Goal: Task Accomplishment & Management: Complete application form

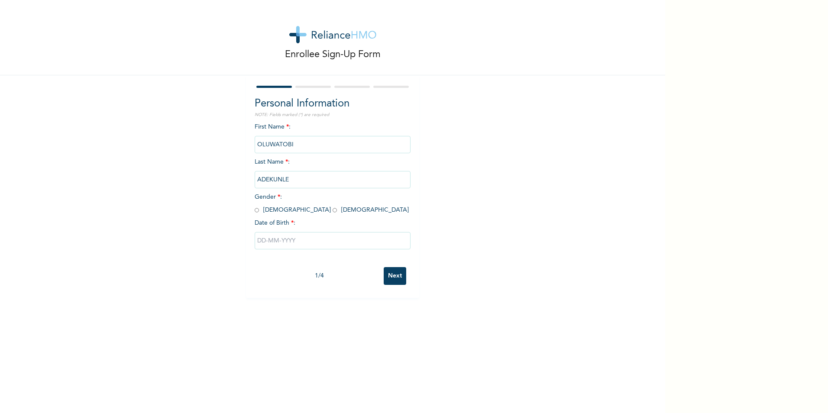
click at [255, 209] on input "radio" at bounding box center [257, 210] width 4 height 8
radio input "true"
click at [268, 233] on input "text" at bounding box center [333, 240] width 156 height 17
select select "9"
click at [356, 277] on select "2025 2024 2023 2022 2021 2020 2019 2018 2017 2016 2015 2014 2013 2012 2011 2010…" at bounding box center [357, 274] width 30 height 17
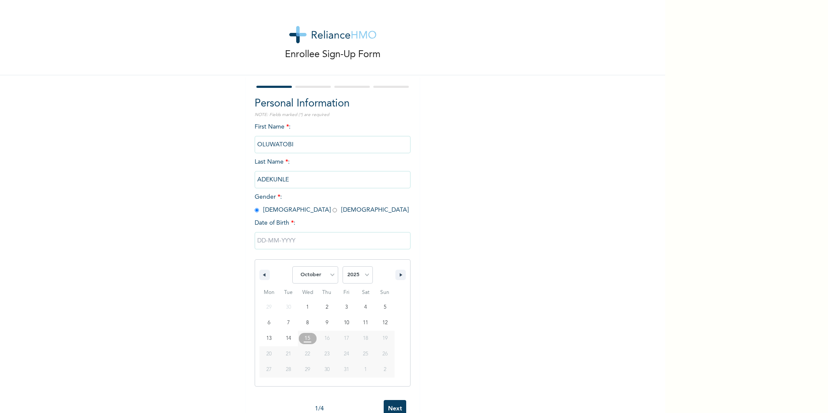
select select "2001"
click at [342, 267] on select "2025 2024 2023 2022 2021 2020 2019 2018 2017 2016 2015 2014 2013 2012 2011 2010…" at bounding box center [357, 274] width 30 height 17
click at [324, 278] on select "January February March April May June July August September October November De…" at bounding box center [315, 274] width 46 height 17
select select "7"
click at [292, 267] on select "January February March April May June July August September October November De…" at bounding box center [315, 274] width 46 height 17
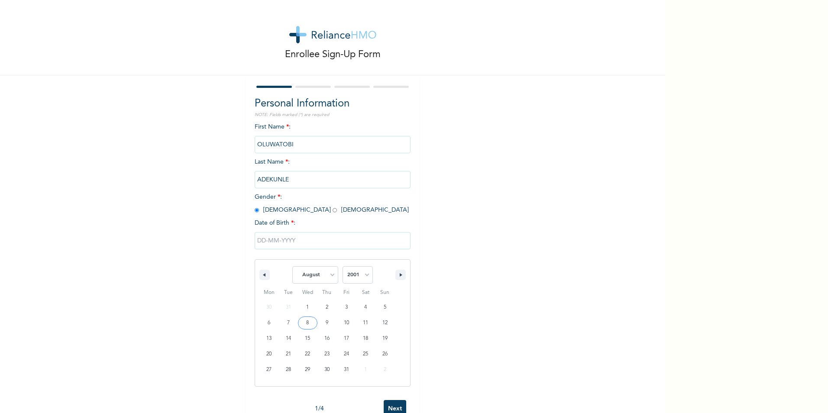
type input "[DATE]"
click at [395, 276] on input "Next" at bounding box center [395, 276] width 23 height 18
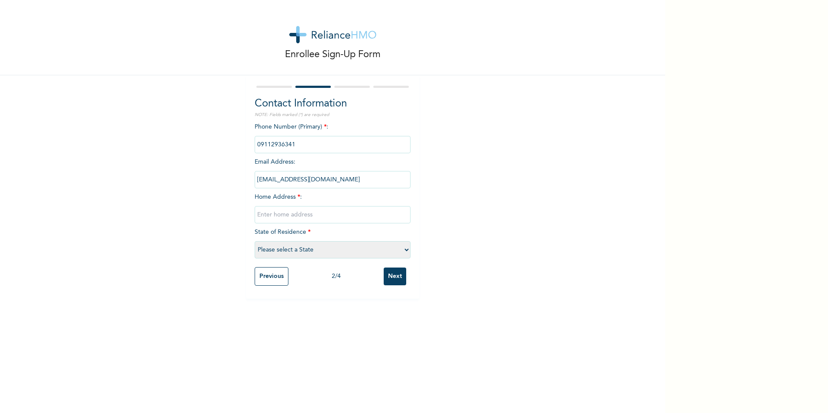
click at [297, 213] on input "text" at bounding box center [333, 214] width 156 height 17
click at [307, 253] on select "Please select a State [PERSON_NAME] (FCT) [PERSON_NAME] Ibom [GEOGRAPHIC_DATA] …" at bounding box center [333, 249] width 156 height 17
click at [255, 241] on select "Please select a State [PERSON_NAME] (FCT) [PERSON_NAME] Ibom [GEOGRAPHIC_DATA] …" at bounding box center [333, 249] width 156 height 17
click at [293, 212] on input "text" at bounding box center [333, 214] width 156 height 17
select select "25"
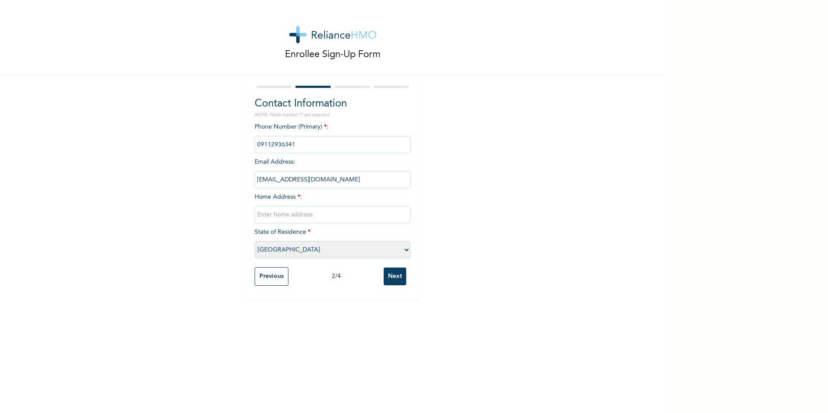
click at [301, 209] on input "text" at bounding box center [333, 214] width 156 height 17
click at [302, 212] on input "text" at bounding box center [333, 214] width 156 height 17
type input "Blk 5 Ply 13 fiyin dammy kasim [GEOGRAPHIC_DATA] magodo"
click at [390, 275] on input "Next" at bounding box center [395, 277] width 23 height 18
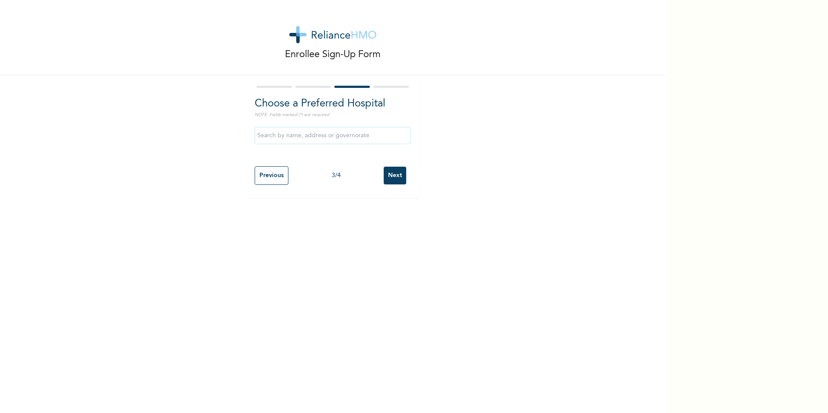
click at [274, 176] on input "Previous" at bounding box center [272, 175] width 34 height 19
select select "25"
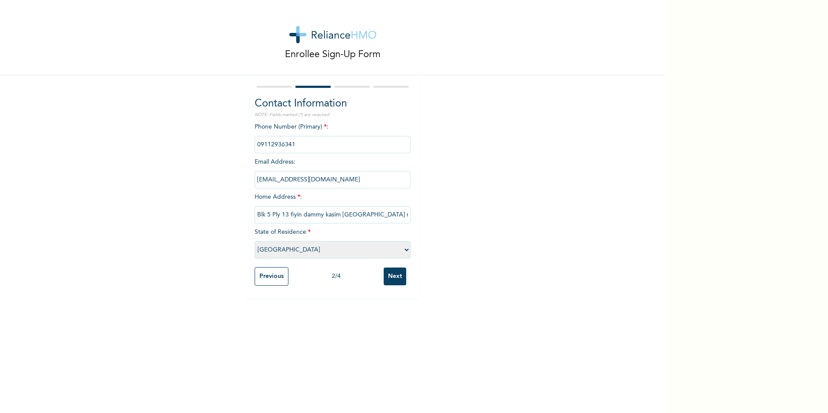
click at [265, 275] on input "Previous" at bounding box center [272, 276] width 34 height 19
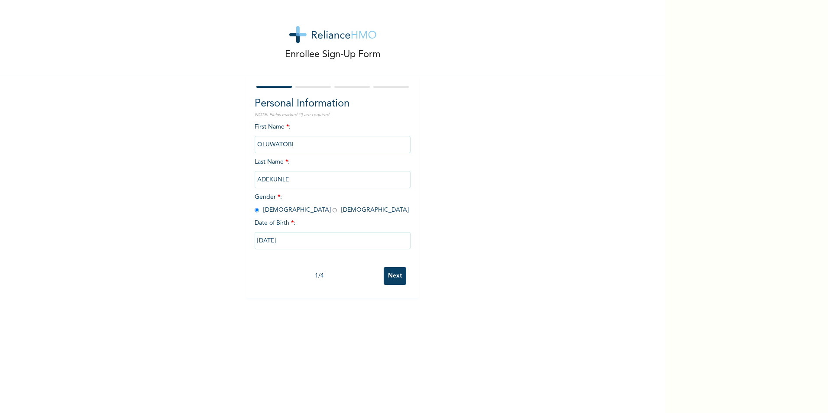
click at [384, 272] on input "Next" at bounding box center [395, 276] width 23 height 18
select select "25"
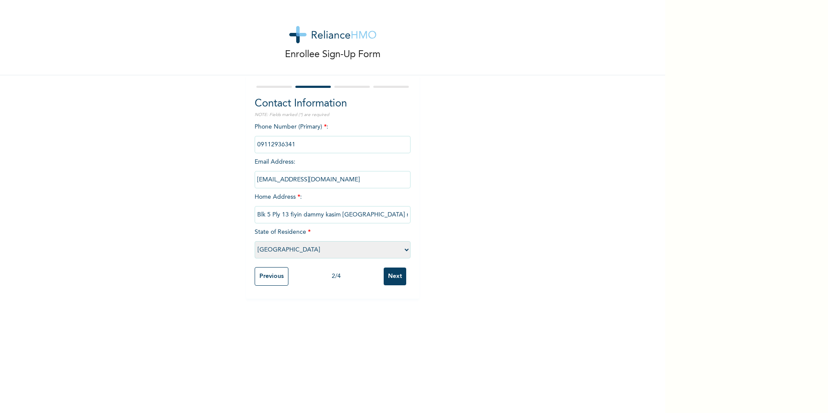
click at [384, 272] on input "Next" at bounding box center [395, 277] width 23 height 18
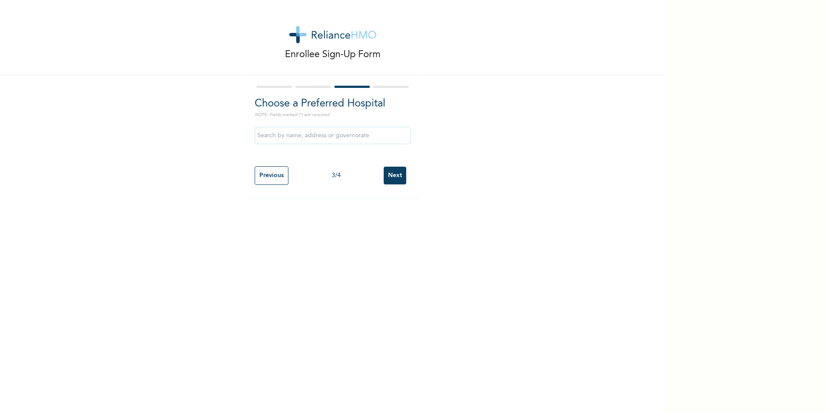
click at [303, 139] on input "text" at bounding box center [333, 135] width 156 height 17
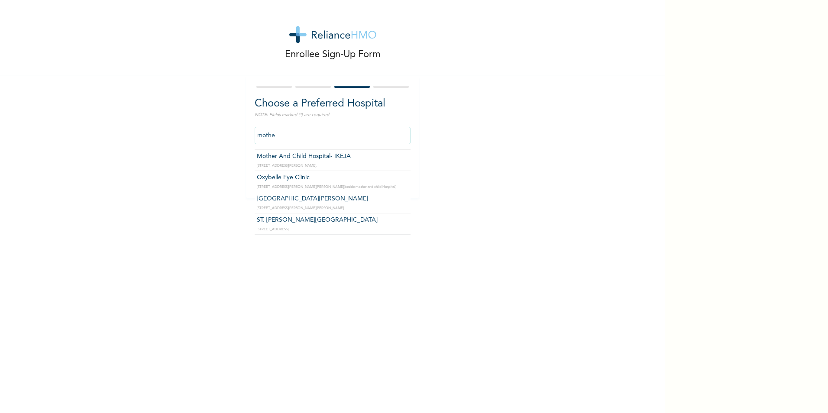
scroll to position [20, 0]
click at [366, 137] on input "Mother And Child Hospital- IKEJA" at bounding box center [333, 135] width 156 height 17
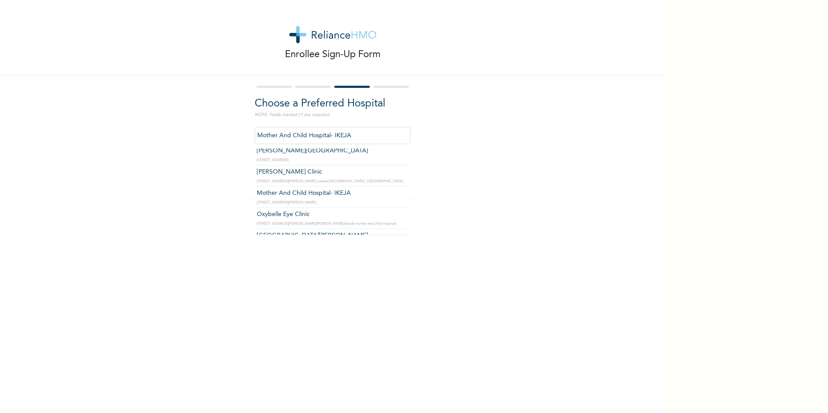
scroll to position [0, 0]
drag, startPoint x: 363, startPoint y: 136, endPoint x: 328, endPoint y: 136, distance: 35.1
click at [328, 136] on input "Mother And Child Hospital- IKEJA" at bounding box center [333, 135] width 156 height 17
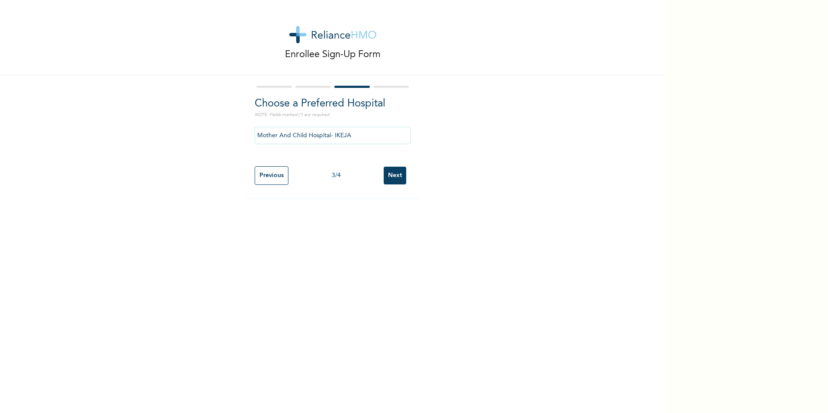
click at [359, 137] on input "Mother And Child Hospital- IKEJA" at bounding box center [333, 135] width 156 height 17
click at [352, 140] on input "Mother And Child Hospital- IKEJA" at bounding box center [333, 135] width 156 height 17
click at [361, 133] on input "Mother And Child Hospital- IKEJA" at bounding box center [333, 135] width 156 height 17
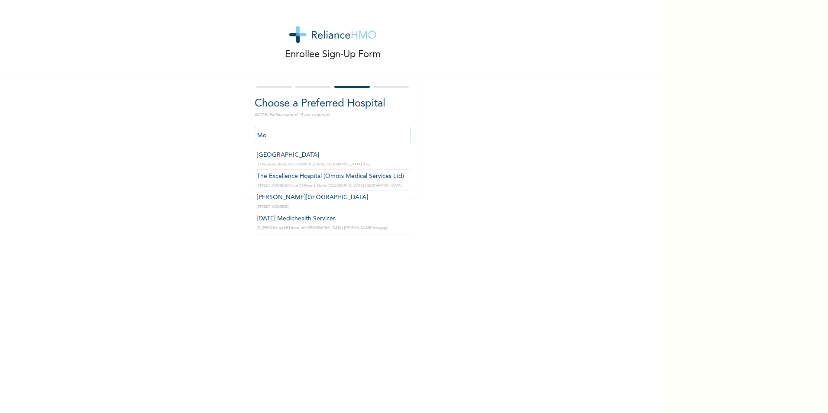
type input "M"
type input "s"
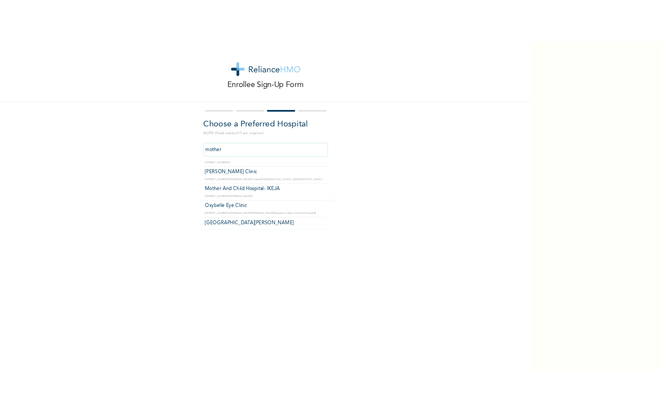
scroll to position [20, 0]
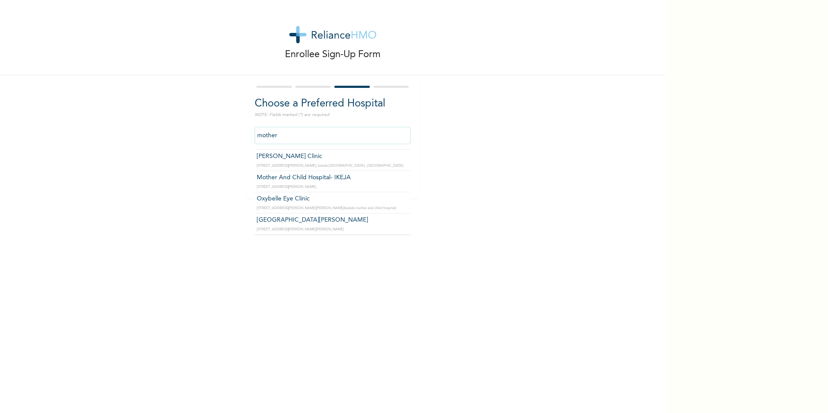
type input "Mother And Child Hospital- IKEJA"
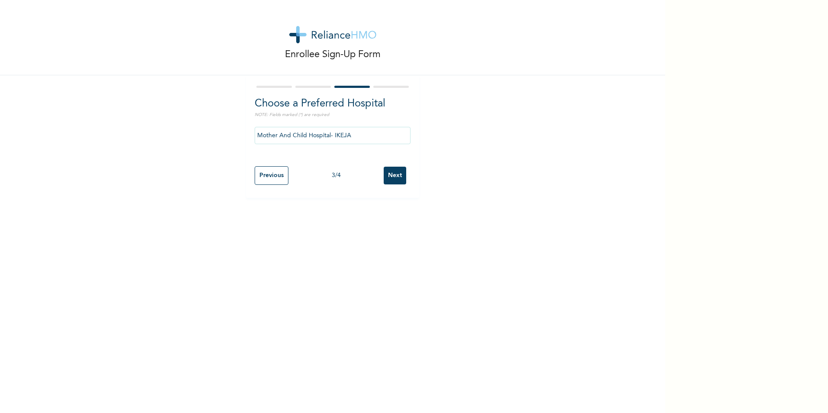
click at [385, 174] on input "Next" at bounding box center [395, 176] width 23 height 18
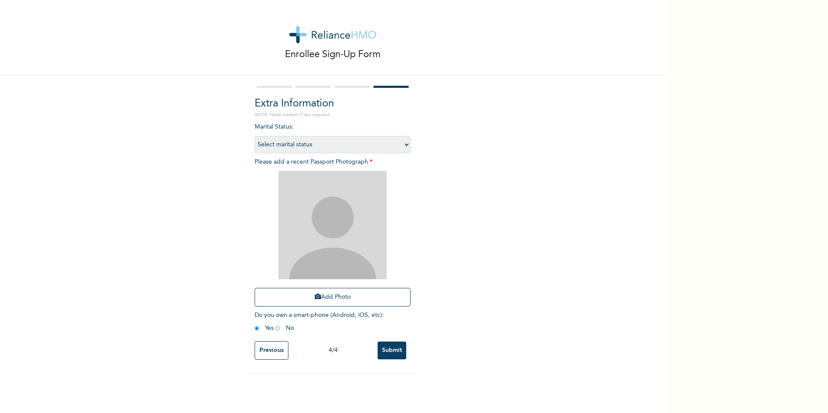
click at [341, 142] on select "Select marital status [DEMOGRAPHIC_DATA] Married [DEMOGRAPHIC_DATA] Widow/[DEMO…" at bounding box center [333, 144] width 156 height 17
select select "1"
click at [255, 136] on select "Select marital status [DEMOGRAPHIC_DATA] Married [DEMOGRAPHIC_DATA] Widow/[DEMO…" at bounding box center [333, 144] width 156 height 17
click at [327, 298] on button "Add Photo" at bounding box center [333, 297] width 156 height 19
click at [300, 142] on select "Select marital status [DEMOGRAPHIC_DATA] Married [DEMOGRAPHIC_DATA] Widow/[DEMO…" at bounding box center [333, 144] width 156 height 17
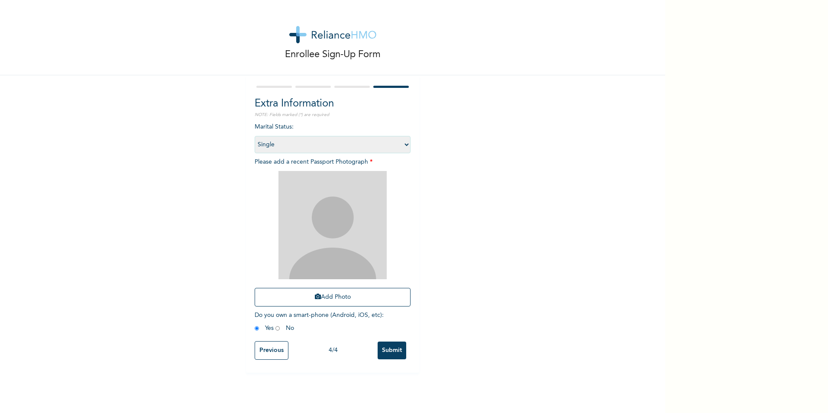
click at [300, 142] on select "Select marital status [DEMOGRAPHIC_DATA] Married [DEMOGRAPHIC_DATA] Widow/[DEMO…" at bounding box center [333, 144] width 156 height 17
drag, startPoint x: 338, startPoint y: 189, endPoint x: 337, endPoint y: 194, distance: 4.8
click at [338, 190] on img at bounding box center [332, 225] width 108 height 108
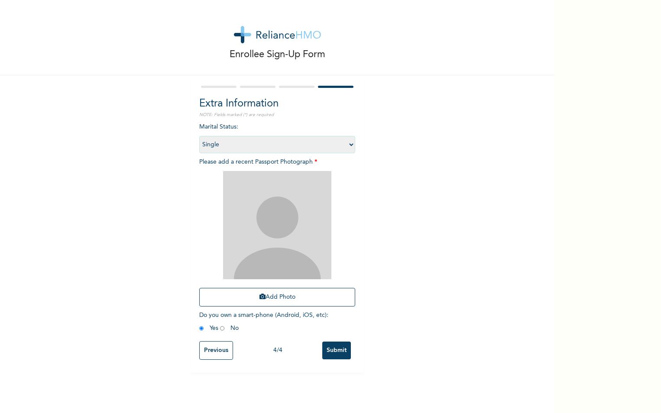
drag, startPoint x: 365, startPoint y: 189, endPoint x: 397, endPoint y: 263, distance: 80.3
click at [215, 346] on input "Previous" at bounding box center [216, 350] width 34 height 19
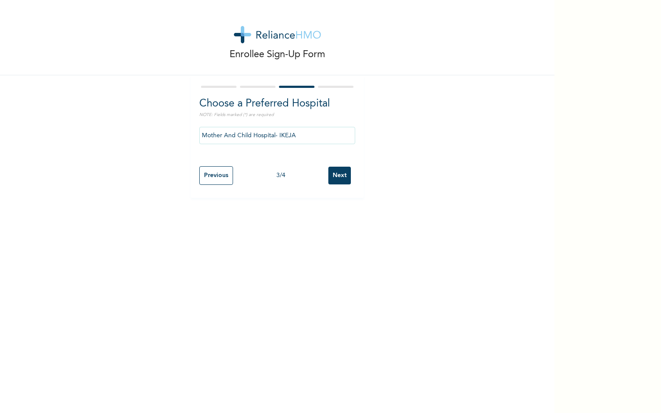
click at [278, 132] on input "Mother And Child Hospital- IKEJA" at bounding box center [277, 135] width 156 height 17
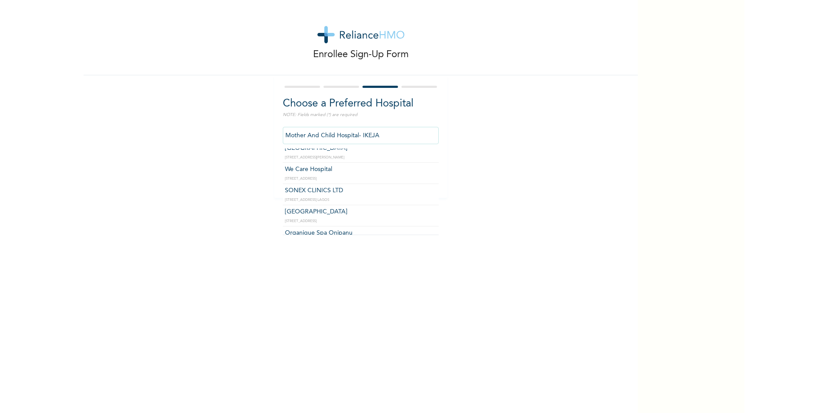
scroll to position [18627, 0]
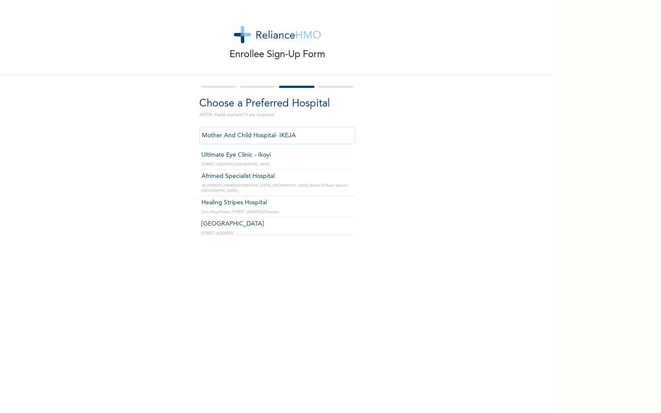
click at [305, 131] on input "Mother And Child Hospital- IKEJA" at bounding box center [277, 135] width 156 height 17
type input "[GEOGRAPHIC_DATA]"
click at [287, 133] on input "[GEOGRAPHIC_DATA]" at bounding box center [277, 135] width 156 height 17
click input "Next" at bounding box center [339, 176] width 23 height 18
select select "1"
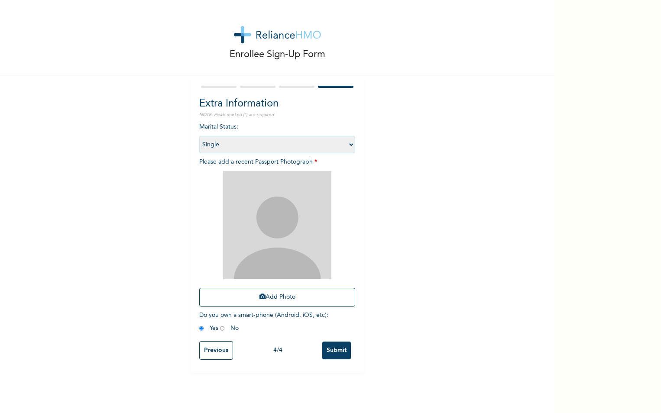
click at [216, 356] on input "Previous" at bounding box center [216, 350] width 34 height 19
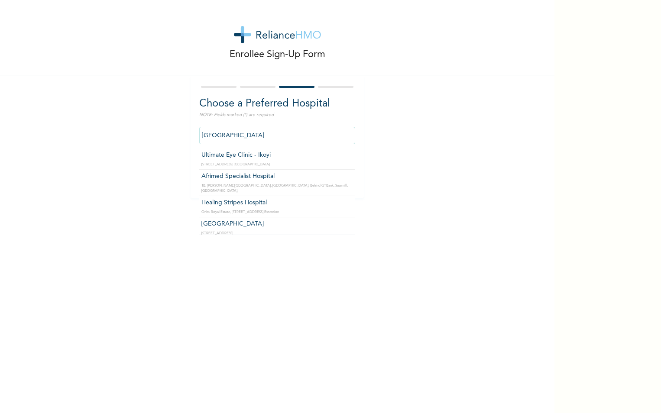
drag, startPoint x: 251, startPoint y: 134, endPoint x: 121, endPoint y: 138, distance: 130.4
click at [121, 138] on div "Enrollee Sign-Up Form Choose a Preferred Hospital NOTE: Fields marked (*) are r…" at bounding box center [277, 99] width 554 height 198
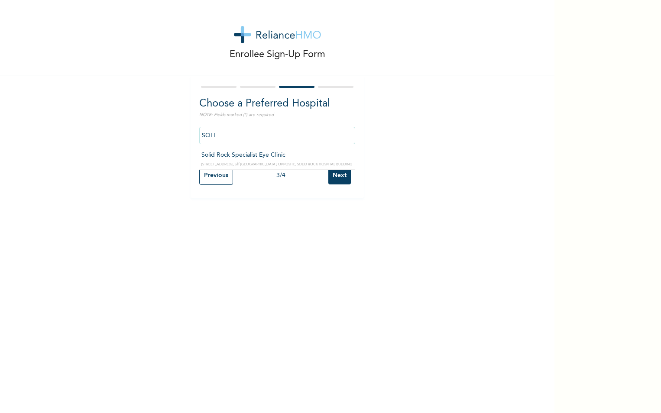
click at [269, 135] on input "SOLI" at bounding box center [277, 135] width 156 height 17
type input "SOLI"
click at [442, 240] on div "Enrollee Sign-Up Form Choose a Preferred Hospital NOTE: Fields marked (*) are r…" at bounding box center [277, 206] width 554 height 413
click at [302, 132] on input "SOLI" at bounding box center [277, 135] width 156 height 17
drag, startPoint x: 281, startPoint y: 133, endPoint x: 152, endPoint y: 142, distance: 128.4
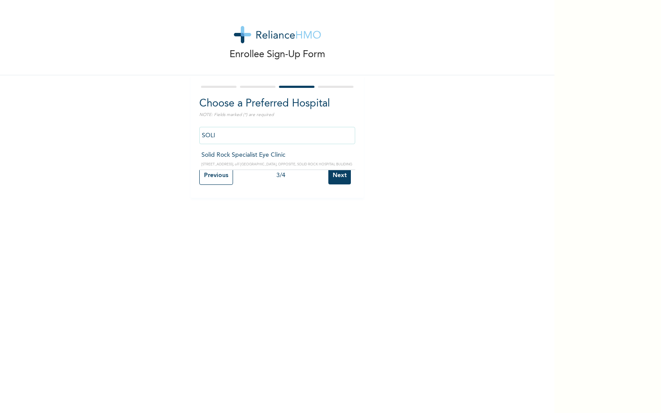
click at [152, 142] on div "Enrollee Sign-Up Form Choose a Preferred Hospital NOTE: Fields marked (*) are r…" at bounding box center [277, 99] width 554 height 198
type input "Mother And Child Hospital- IKEJA"
click at [321, 175] on div "3 / 4" at bounding box center [280, 175] width 95 height 9
click at [332, 176] on input "Next" at bounding box center [339, 176] width 23 height 18
select select "1"
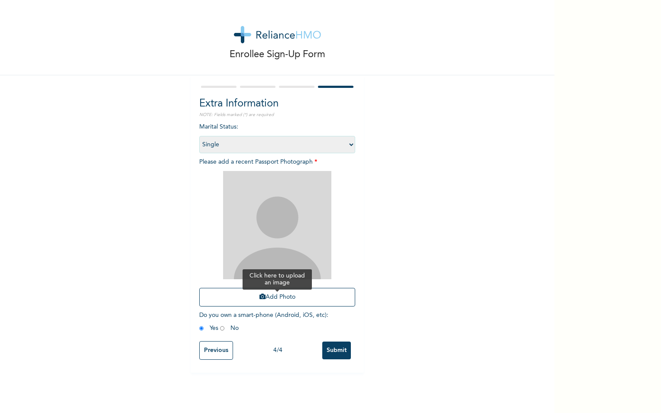
click at [264, 296] on button "Add Photo" at bounding box center [277, 297] width 156 height 19
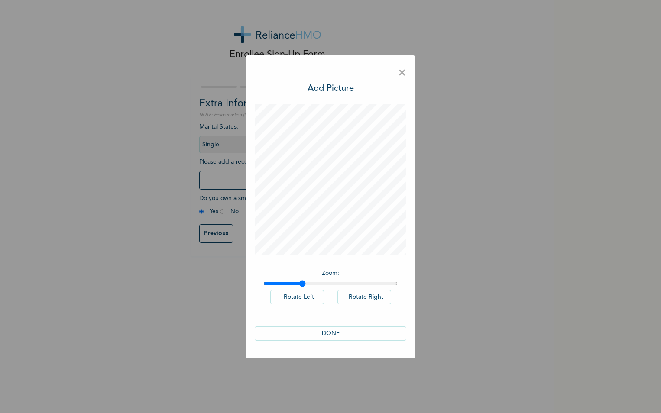
drag, startPoint x: 266, startPoint y: 283, endPoint x: 306, endPoint y: 280, distance: 39.9
click at [303, 286] on input "range" at bounding box center [330, 283] width 134 height 7
drag, startPoint x: 303, startPoint y: 284, endPoint x: 316, endPoint y: 286, distance: 13.5
type input "1.39"
click at [316, 286] on input "range" at bounding box center [330, 283] width 134 height 7
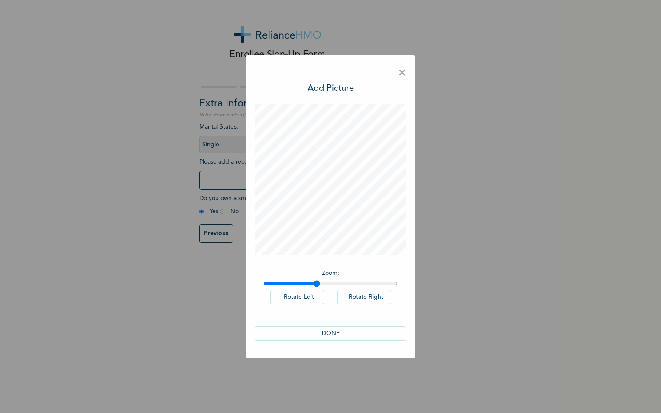
click at [323, 328] on button "DONE" at bounding box center [331, 333] width 152 height 14
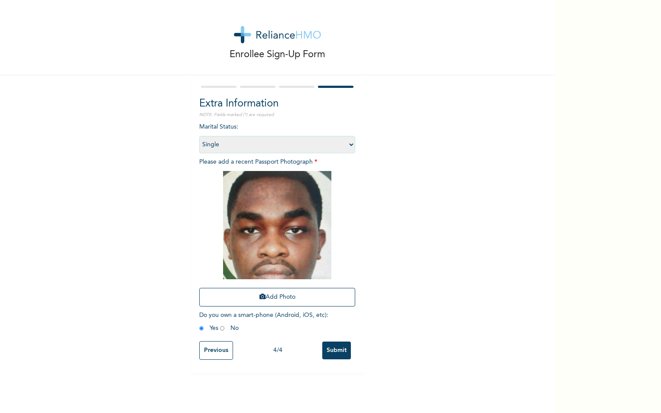
click at [327, 350] on input "Submit" at bounding box center [336, 351] width 29 height 18
